Goal: Task Accomplishment & Management: Manage account settings

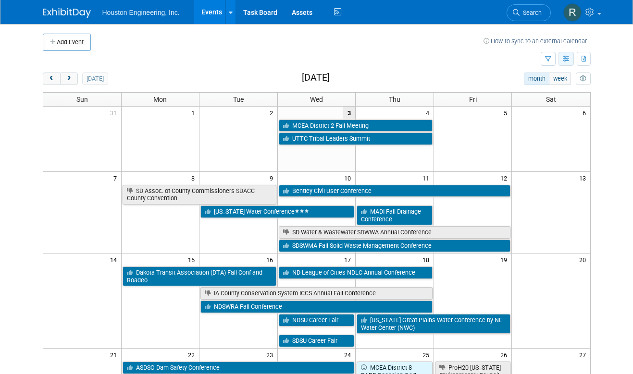
click at [564, 61] on icon "button" at bounding box center [566, 59] width 7 height 6
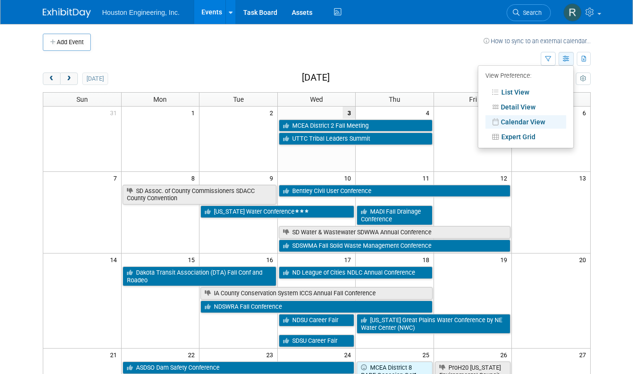
click at [564, 61] on icon "button" at bounding box center [566, 59] width 7 height 6
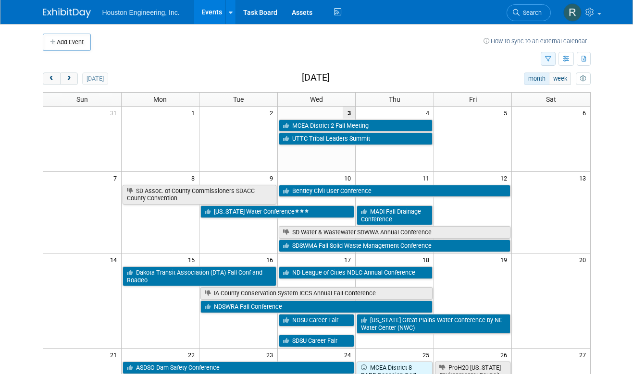
click at [549, 60] on icon "button" at bounding box center [548, 59] width 6 height 6
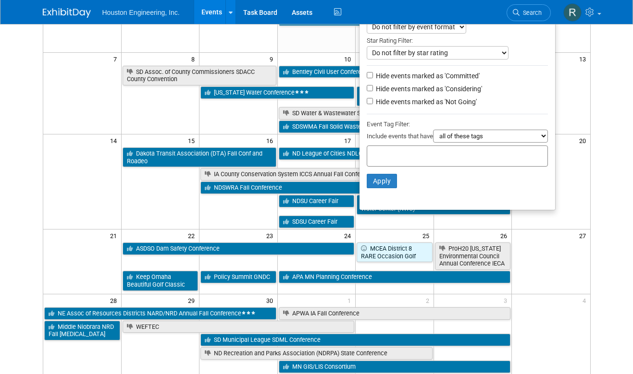
scroll to position [48, 0]
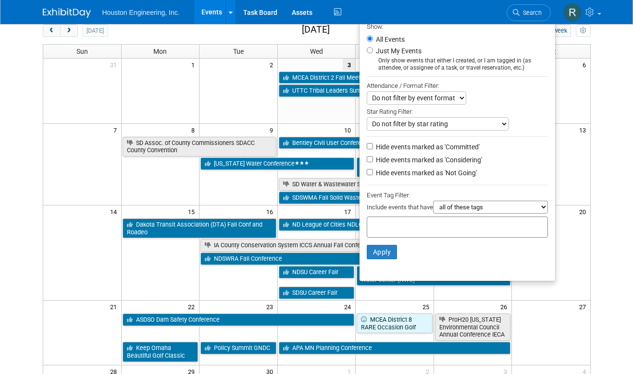
click at [543, 208] on select "all of these tags any one of these tags only and exactly these specific tags" at bounding box center [490, 207] width 115 height 13
click at [602, 48] on body "Houston Engineering, Inc. Events Add Event Bulk Upload Events Shareable Event B…" at bounding box center [316, 139] width 633 height 374
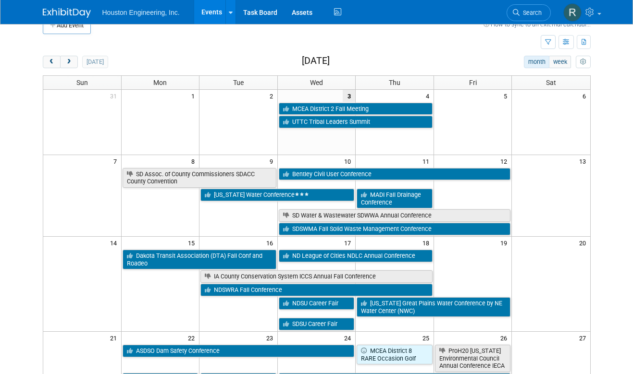
scroll to position [0, 0]
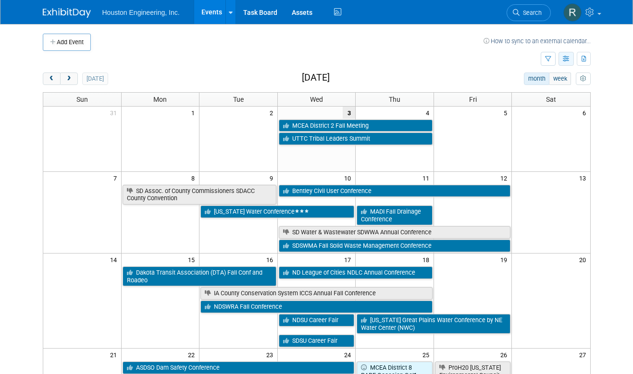
click at [568, 61] on icon "button" at bounding box center [566, 59] width 7 height 6
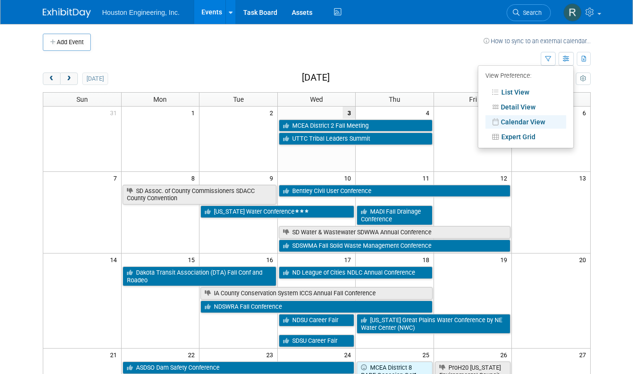
click at [617, 136] on body "Houston Engineering, Inc. Events Add Event Bulk Upload Events Shareable Event B…" at bounding box center [316, 187] width 633 height 374
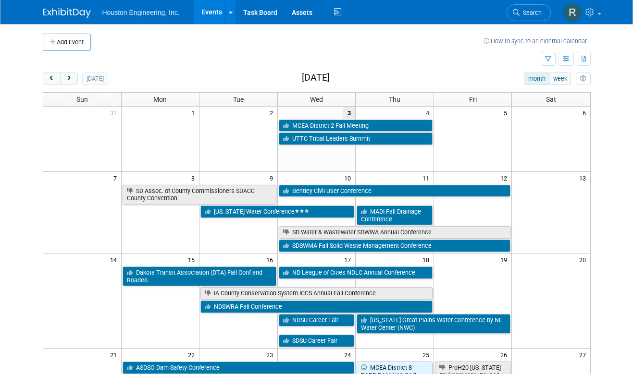
scroll to position [48, 0]
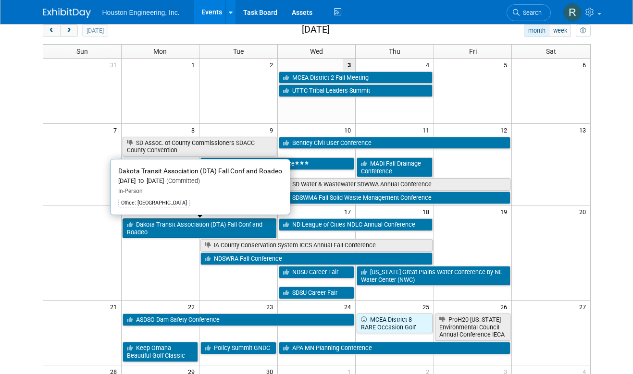
click at [192, 229] on link "Dakota Transit Association (DTA) Fall Conf and Roadeo" at bounding box center [200, 229] width 154 height 20
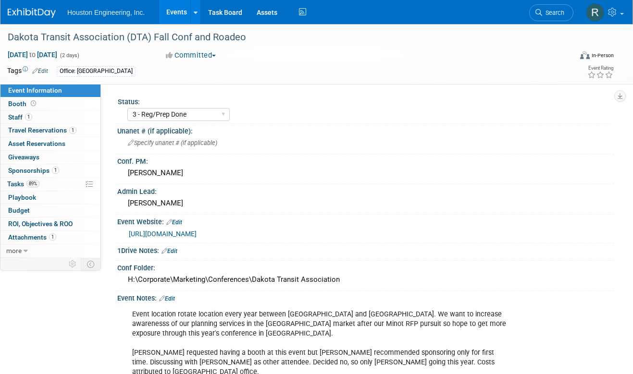
select select "3 - Reg/Prep Done"
select select "No"
select select "Transportation"
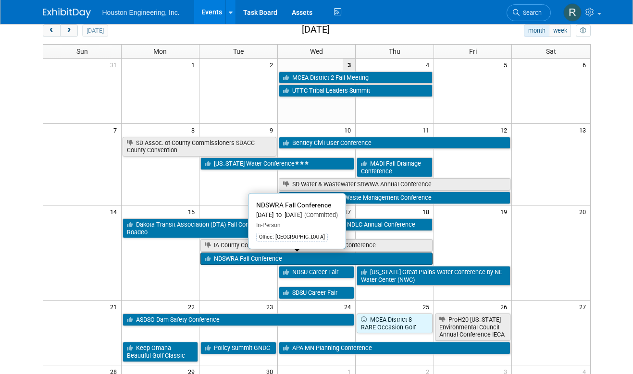
click at [239, 259] on link "NDSWRA Fall Conference" at bounding box center [316, 259] width 232 height 12
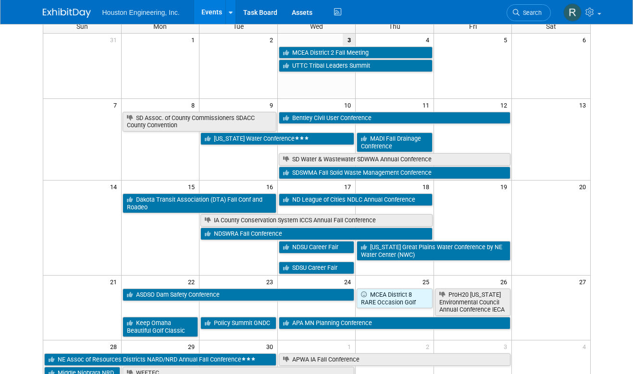
scroll to position [96, 0]
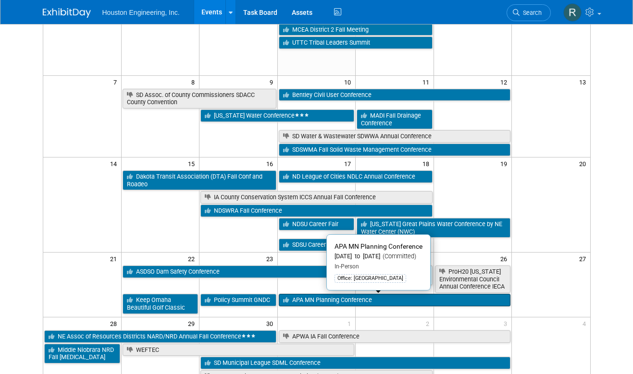
click at [309, 304] on link "APA MN Planning Conference" at bounding box center [395, 300] width 232 height 12
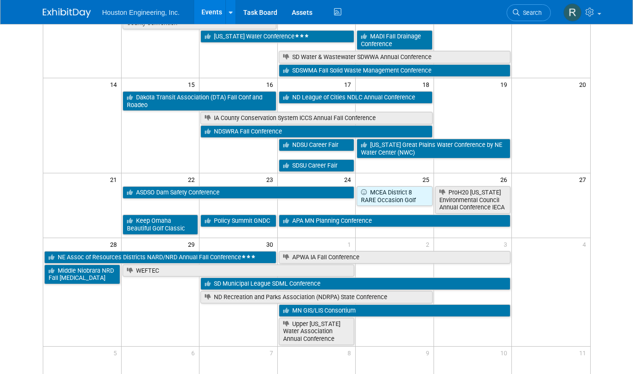
scroll to position [192, 0]
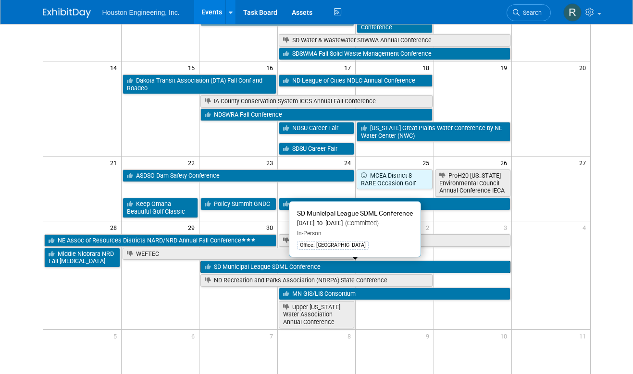
click at [316, 268] on link "SD Municipal League SDML Conference" at bounding box center [355, 267] width 310 height 12
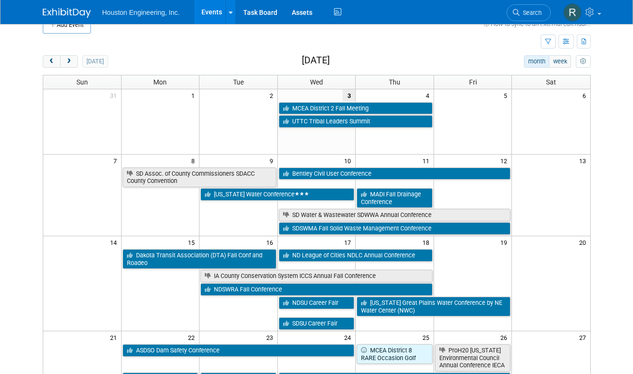
scroll to position [0, 0]
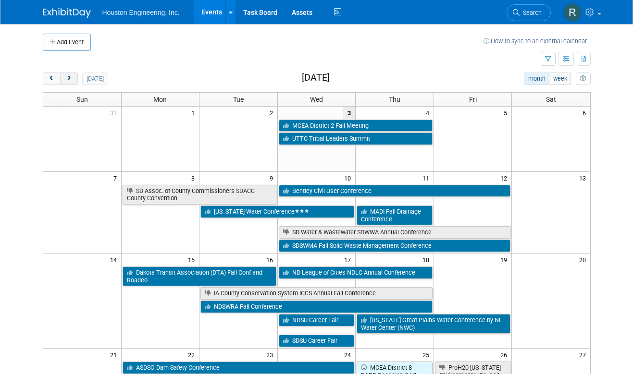
click at [72, 80] on span "next" at bounding box center [68, 79] width 7 height 6
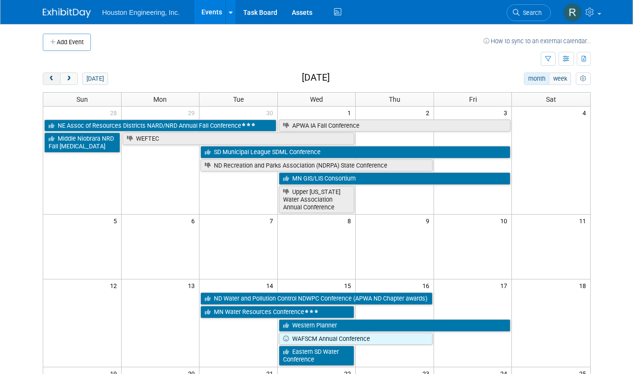
click at [54, 80] on span "prev" at bounding box center [51, 79] width 7 height 6
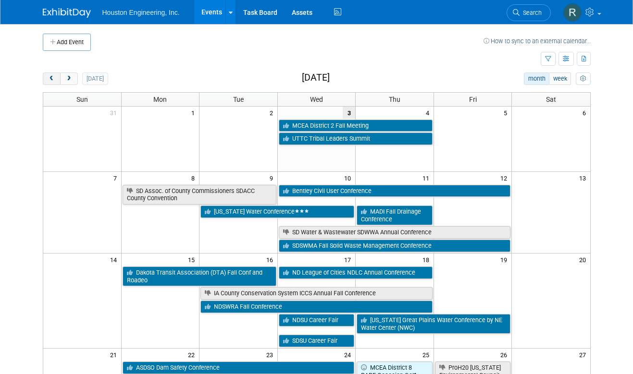
click at [54, 80] on span "prev" at bounding box center [51, 79] width 7 height 6
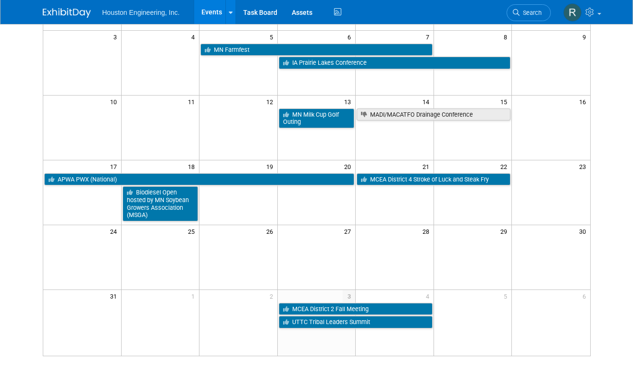
scroll to position [144, 0]
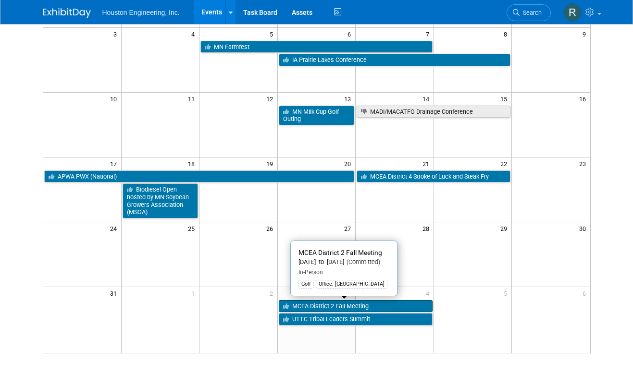
click at [362, 305] on link "MCEA District 2 Fall Meeting" at bounding box center [356, 306] width 154 height 12
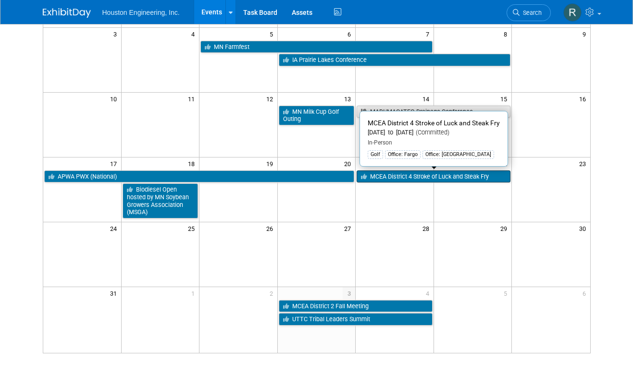
click at [442, 178] on link "MCEA District 4 Stroke of Luck and Steak Fry" at bounding box center [434, 177] width 154 height 12
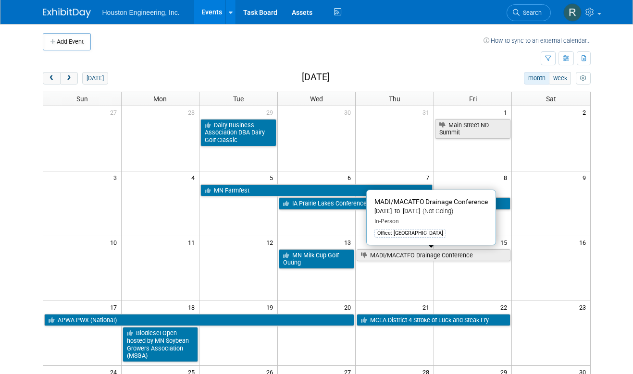
scroll to position [0, 0]
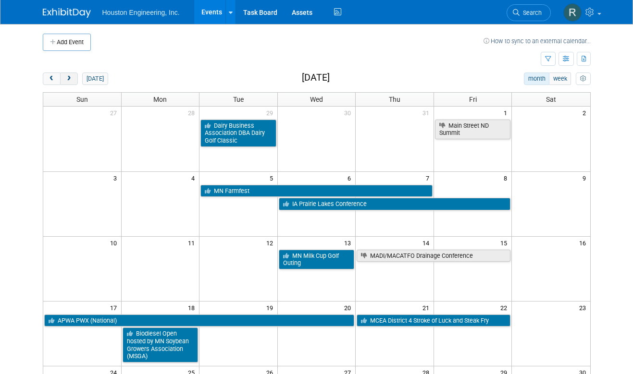
click at [74, 82] on button "next" at bounding box center [69, 79] width 18 height 12
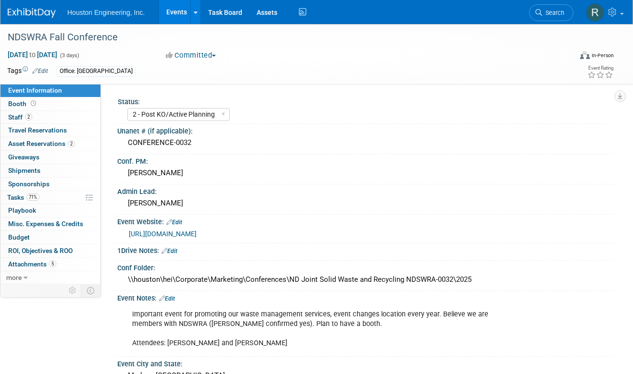
select select "2 - Post KO/Active Planning"
select select "No"
select select "Mun. Infrastructure"
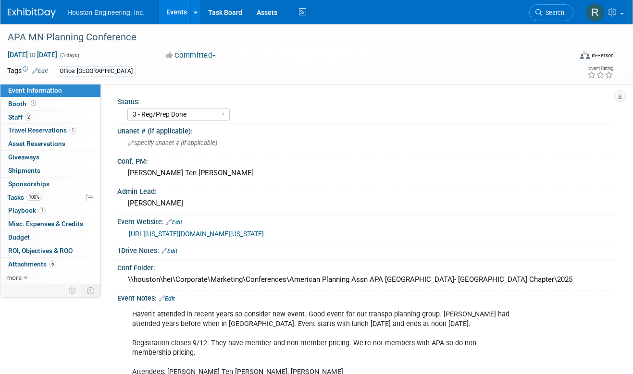
select select "3 - Reg/Prep Done"
select select "No"
select select "Multi-sector/Any/All"
click at [20, 117] on span "Staff 2" at bounding box center [20, 117] width 24 height 8
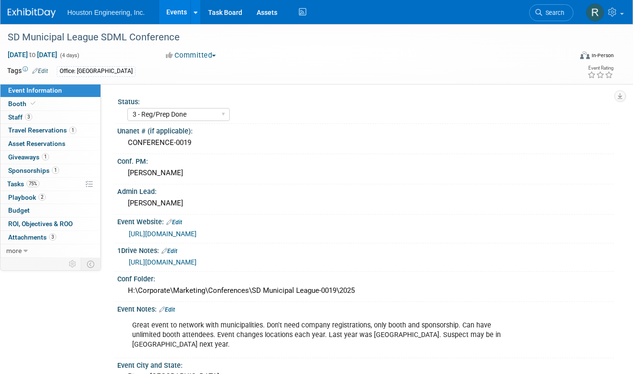
select select "3 - Reg/Prep Done"
select select "No"
select select "Mun. Infrastructure"
click at [18, 117] on span "Staff 3" at bounding box center [20, 117] width 24 height 8
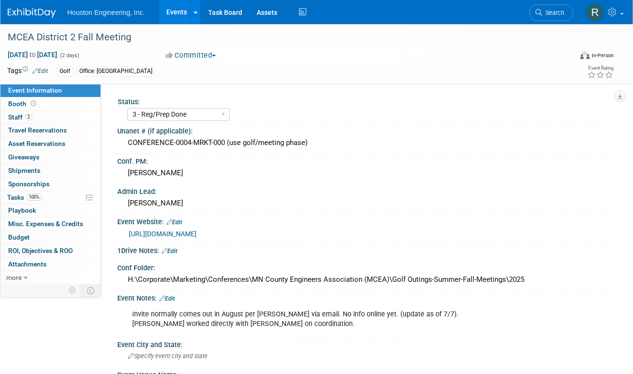
select select "3 - Reg/Prep Done"
select select "No"
select select "Transportation"
click at [77, 119] on link "2 Staff 2" at bounding box center [50, 117] width 100 height 13
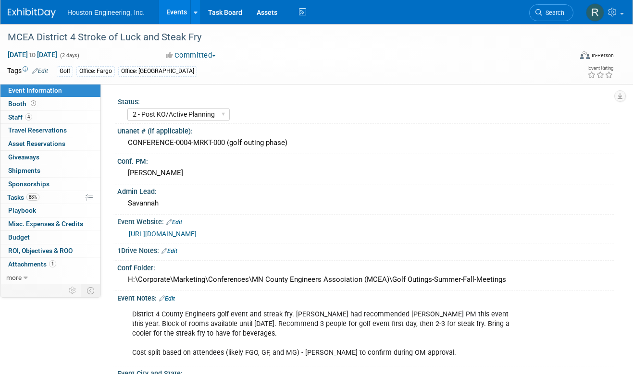
select select "2 - Post KO/Active Planning"
select select "No"
select select "Transportation"
click at [23, 121] on link "4 Staff 4" at bounding box center [50, 117] width 100 height 13
